Goal: Use online tool/utility

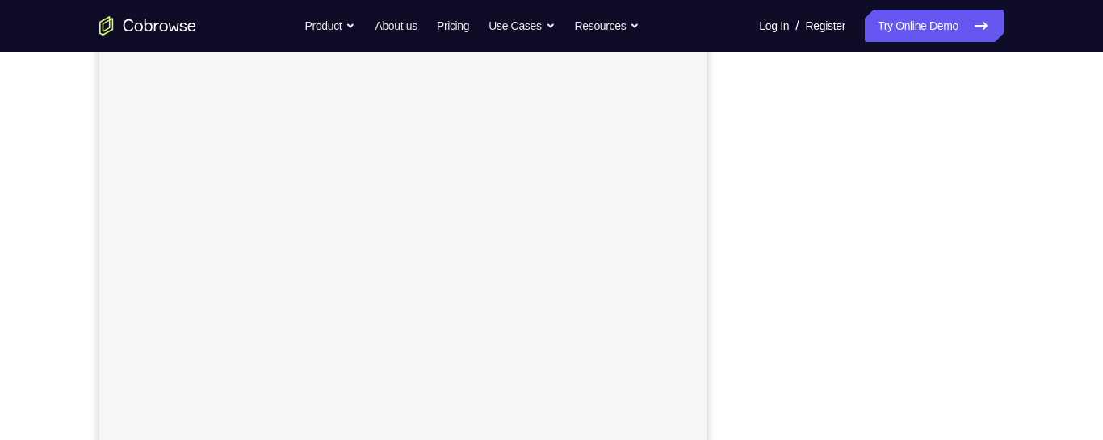
scroll to position [282, 0]
click at [1033, 357] on div "Your Support Agent Your Customer Web iOS Android Next Steps We’d be happy to gi…" at bounding box center [551, 302] width 1033 height 1065
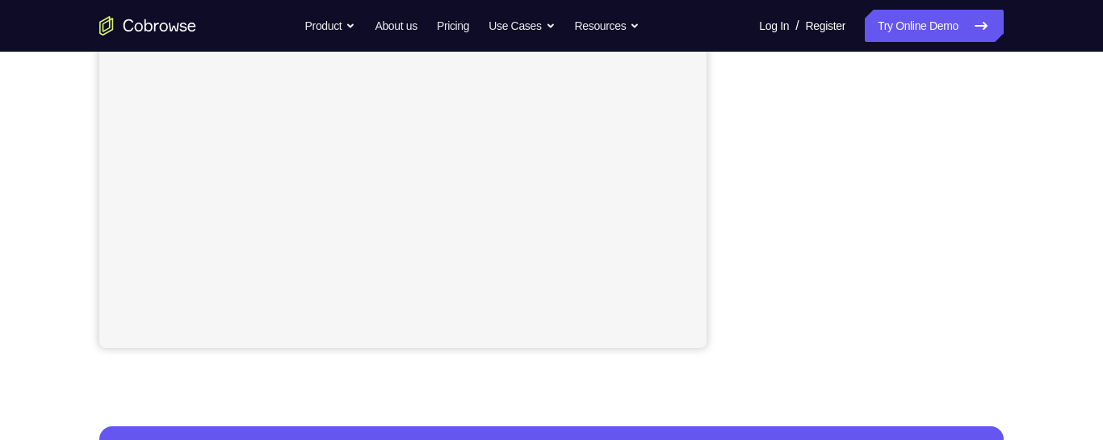
scroll to position [380, 0]
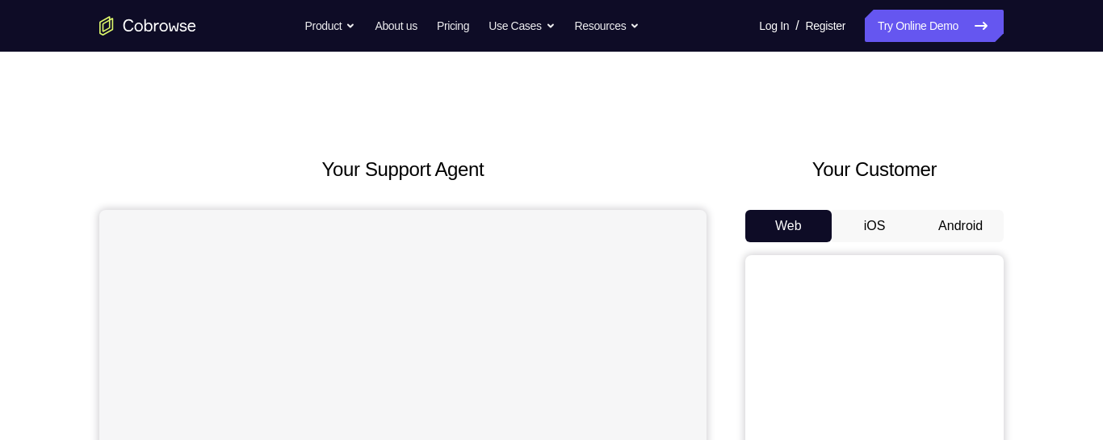
click at [978, 225] on button "Android" at bounding box center [960, 226] width 86 height 32
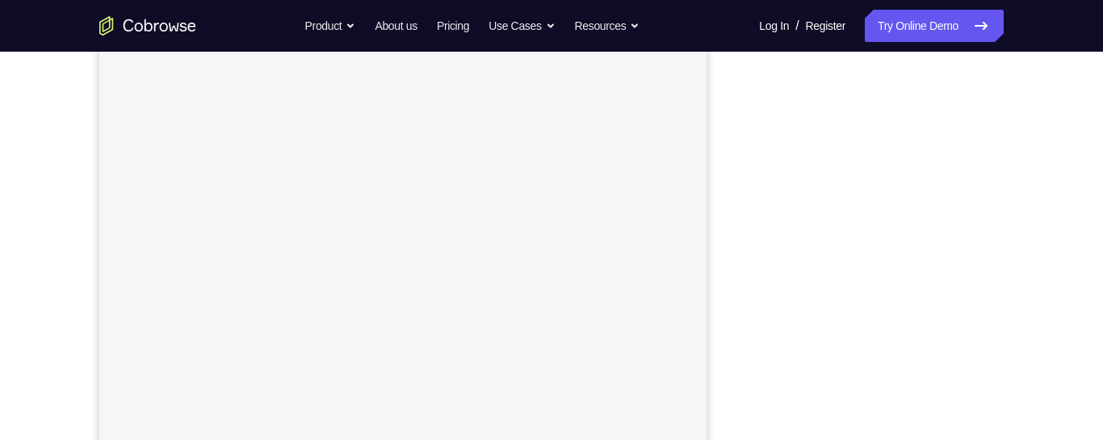
scroll to position [297, 0]
